Goal: Transaction & Acquisition: Purchase product/service

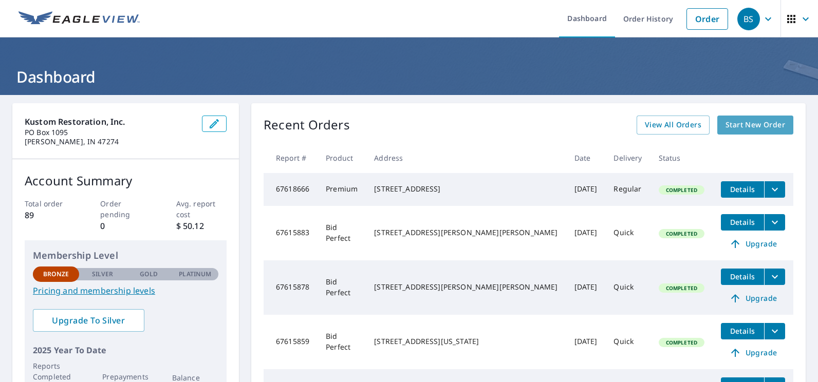
click at [729, 122] on span "Start New Order" at bounding box center [756, 125] width 60 height 13
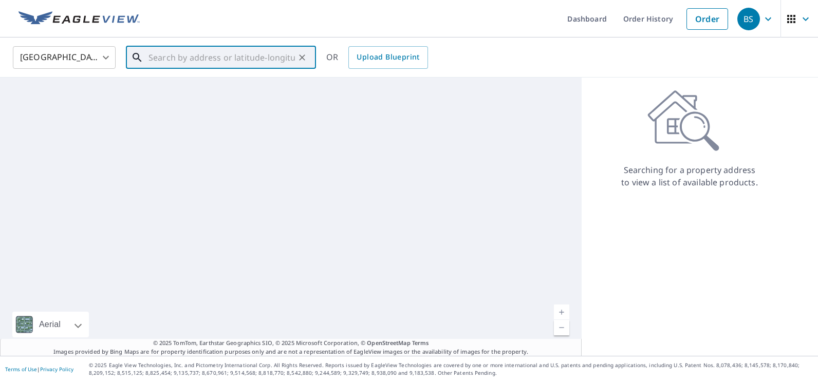
click at [169, 59] on input "text" at bounding box center [221, 57] width 146 height 29
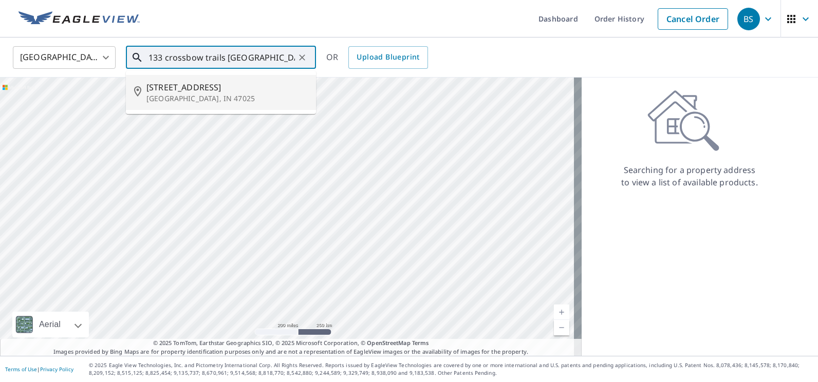
click at [183, 87] on span "[STREET_ADDRESS]" at bounding box center [226, 87] width 161 height 12
type input "[STREET_ADDRESS]"
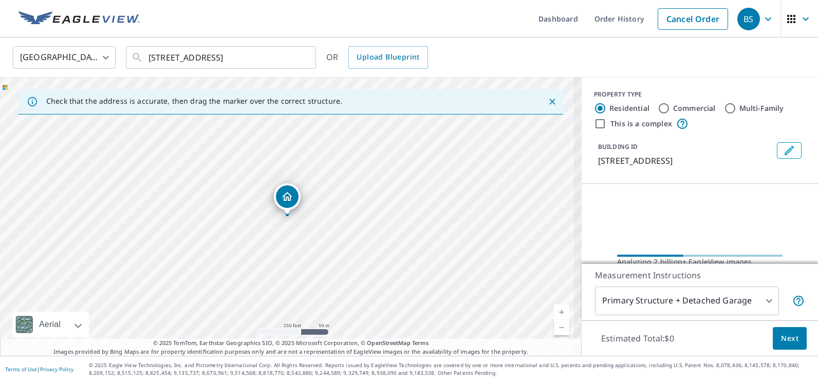
click at [458, 64] on div "United States [GEOGRAPHIC_DATA] ​ [STREET_ADDRESS] ​ OR Upload Blueprint" at bounding box center [405, 57] width 801 height 24
click at [449, 64] on div "United States [GEOGRAPHIC_DATA] ​ [STREET_ADDRESS] ​ OR Upload Blueprint" at bounding box center [405, 57] width 801 height 24
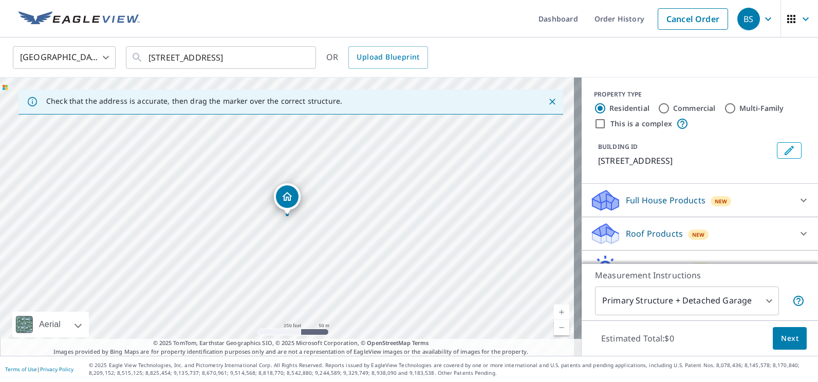
click at [554, 310] on link "Current Level 17, Zoom In" at bounding box center [561, 312] width 15 height 15
click at [554, 310] on link "Current Level 18, Zoom In" at bounding box center [561, 312] width 15 height 15
click at [797, 240] on icon at bounding box center [803, 234] width 12 height 12
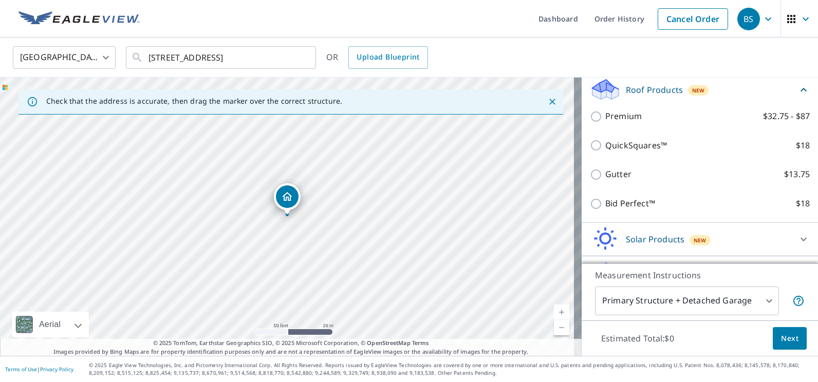
scroll to position [152, 0]
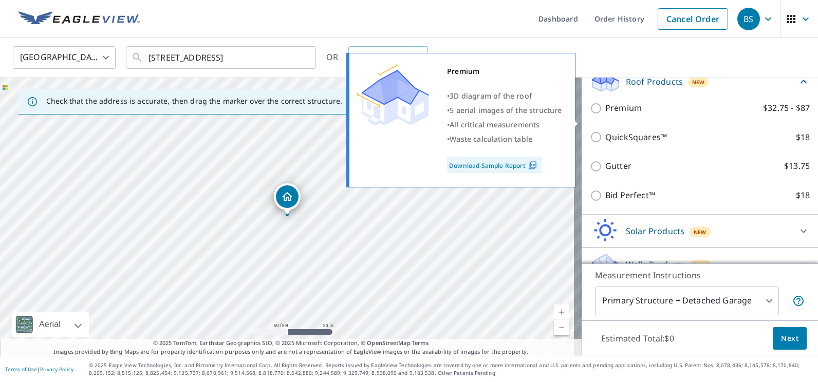
click at [590, 115] on input "Premium $32.75 - $87" at bounding box center [597, 108] width 15 height 12
checkbox input "true"
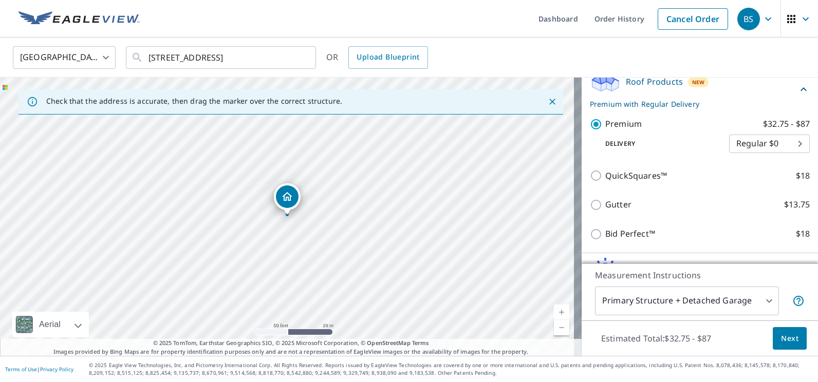
click at [782, 337] on span "Next" at bounding box center [789, 338] width 17 height 13
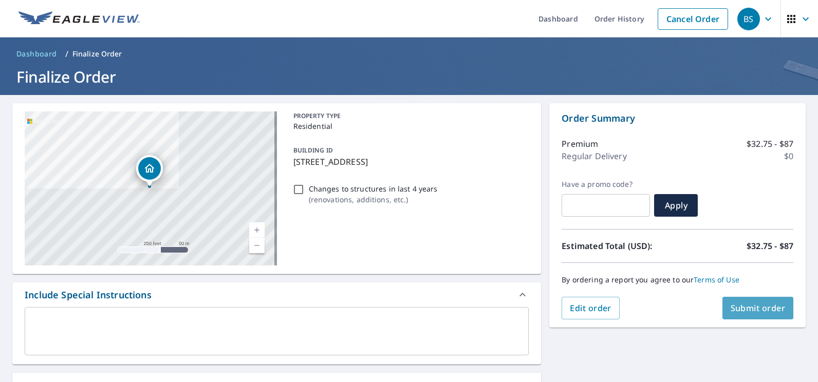
click at [731, 305] on span "Submit order" at bounding box center [758, 308] width 55 height 11
